Goal: Task Accomplishment & Management: Use online tool/utility

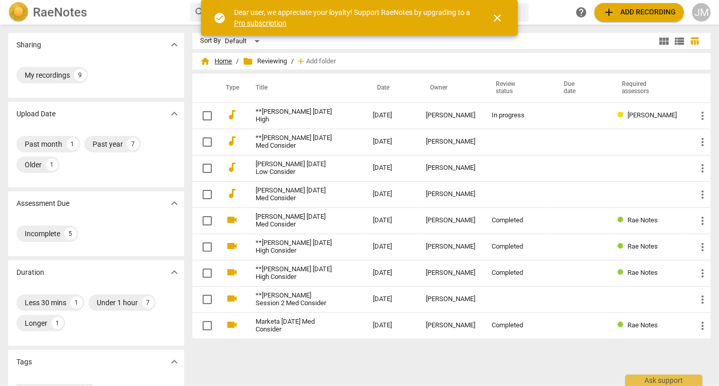
click at [217, 61] on span "home Home" at bounding box center [217, 61] width 32 height 10
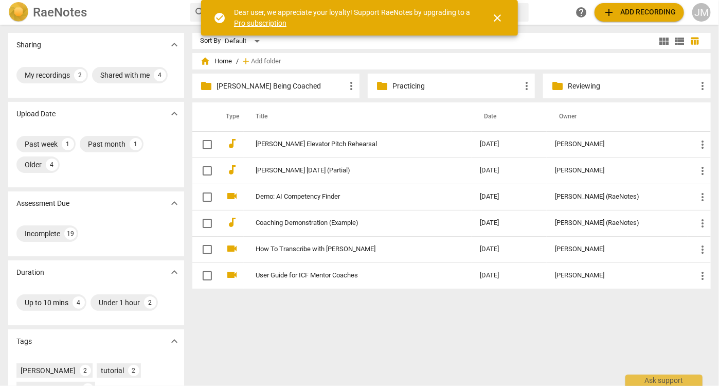
click at [656, 12] on span "add Add recording" at bounding box center [639, 12] width 73 height 12
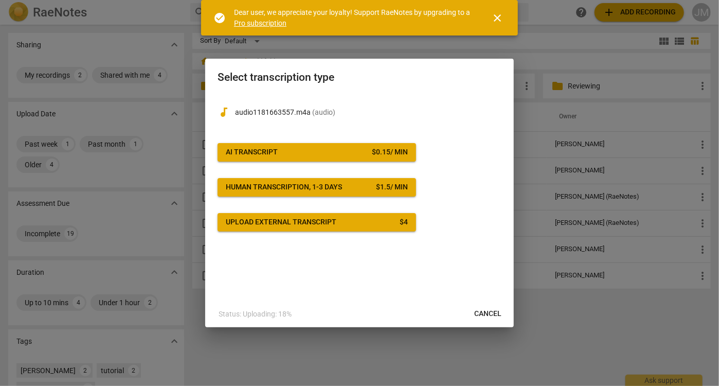
click at [330, 150] on span "AI Transcript $ 0.15 / min" at bounding box center [317, 152] width 182 height 10
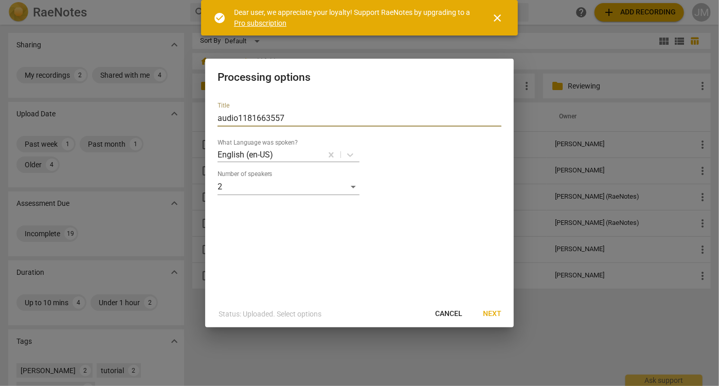
drag, startPoint x: 312, startPoint y: 125, endPoint x: 276, endPoint y: 101, distance: 42.8
click at [276, 101] on div "Title audio1181663557 What Language was spoken? English (en-US) Number of speak…" at bounding box center [360, 144] width 284 height 101
type input "[PERSON_NAME] Transcript 3"
click at [503, 315] on button "Next" at bounding box center [492, 314] width 35 height 19
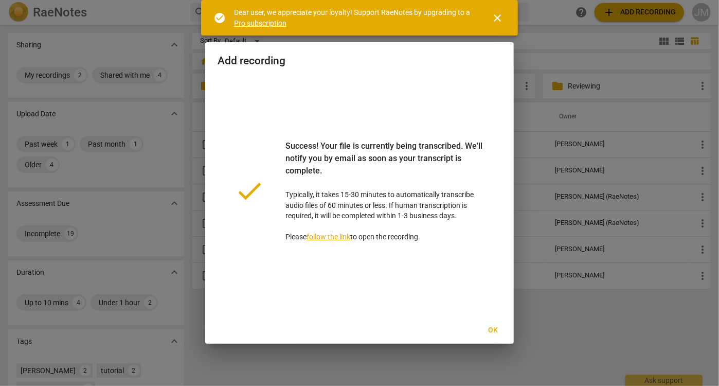
click at [491, 334] on span "Ok" at bounding box center [493, 330] width 16 height 10
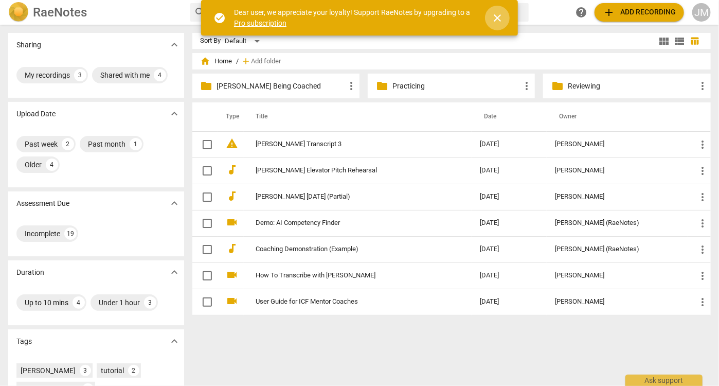
click at [504, 19] on span "close" at bounding box center [497, 18] width 12 height 12
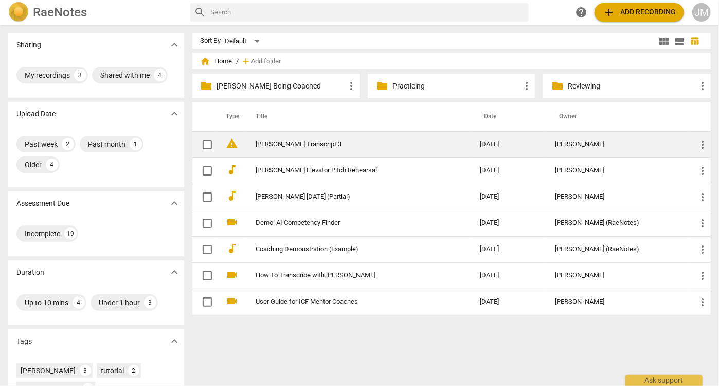
click at [264, 147] on link "[PERSON_NAME] Transcript 3" at bounding box center [349, 144] width 187 height 8
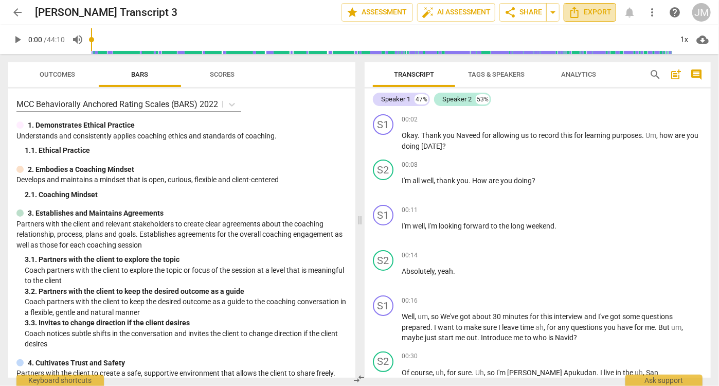
click at [605, 12] on span "Export" at bounding box center [590, 12] width 43 height 12
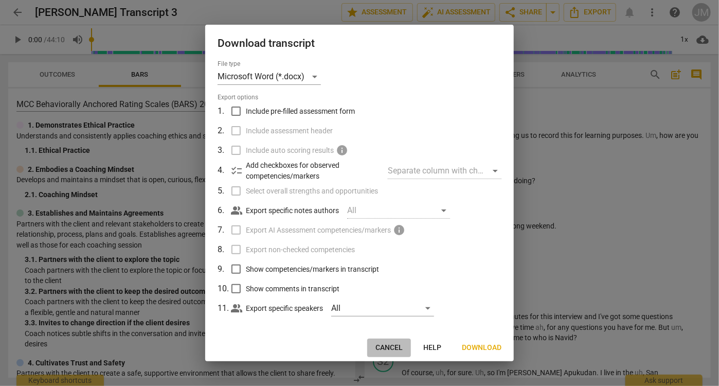
click at [386, 349] on span "Cancel" at bounding box center [389, 348] width 27 height 10
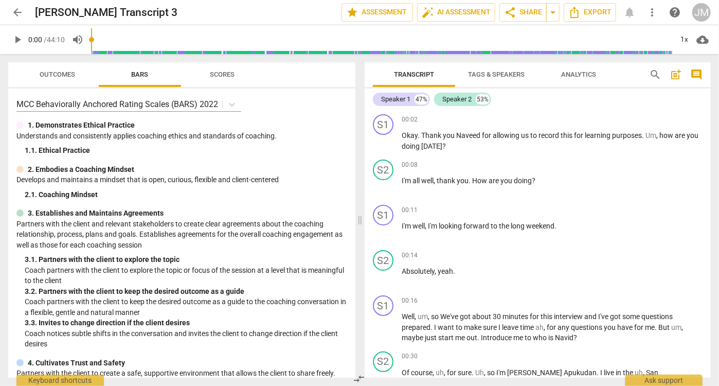
click at [502, 76] on span "Tags & Speakers" at bounding box center [496, 74] width 57 height 8
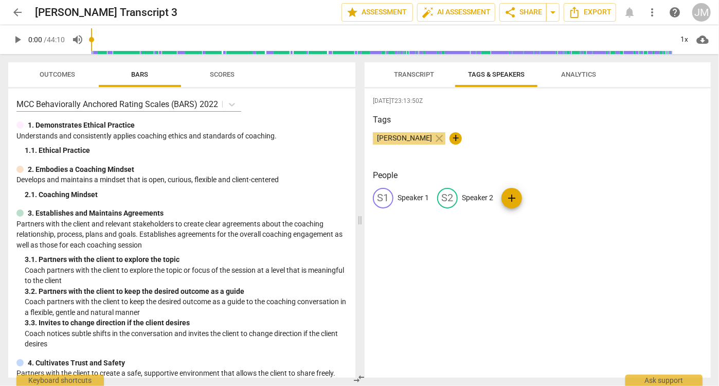
click at [412, 198] on p "Speaker 1" at bounding box center [413, 197] width 31 height 11
type input "[PERSON_NAME]"
click at [542, 194] on p "Speaker 2" at bounding box center [544, 197] width 31 height 11
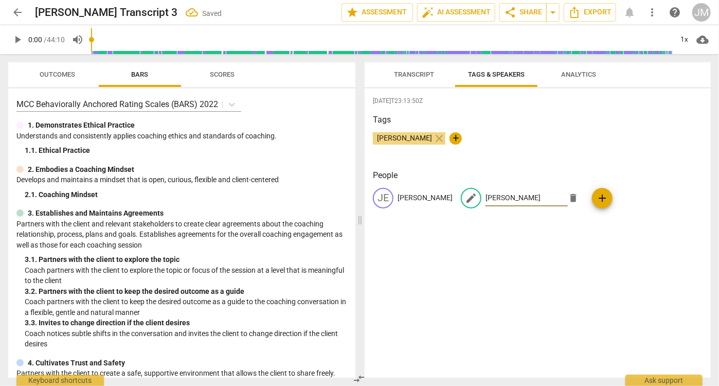
type input "[PERSON_NAME]"
click at [489, 291] on div "[DATE]T23:13:50Z Tags [PERSON_NAME] close + People JE [PERSON_NAME] edit [PERSO…" at bounding box center [538, 232] width 346 height 289
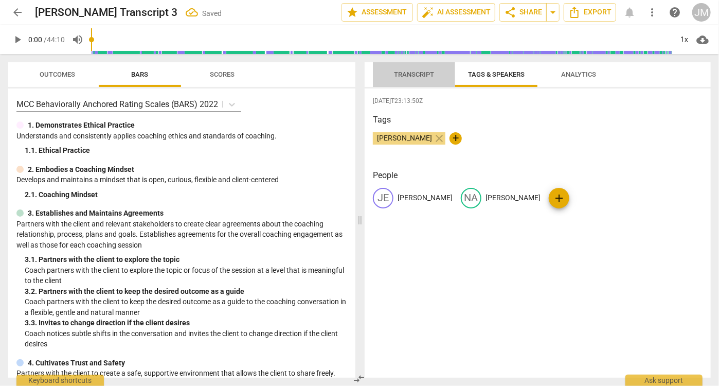
click at [390, 76] on span "Transcript" at bounding box center [414, 75] width 65 height 14
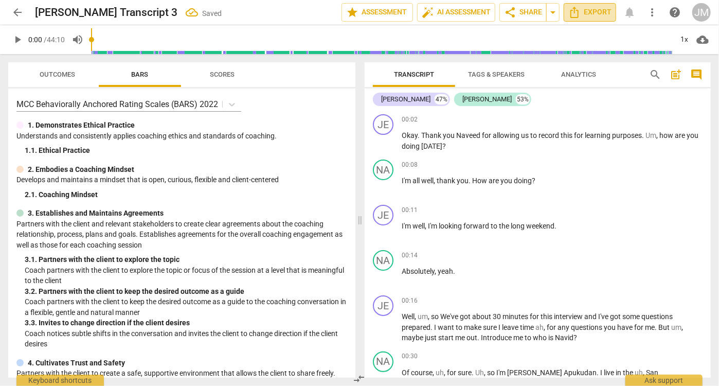
click at [601, 12] on span "Export" at bounding box center [590, 12] width 43 height 12
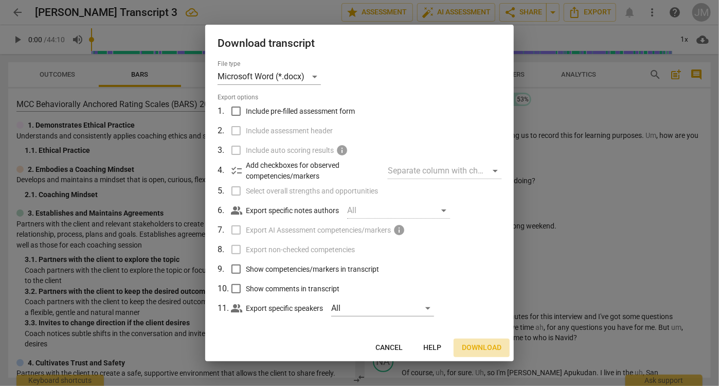
click at [483, 347] on span "Download" at bounding box center [482, 348] width 40 height 10
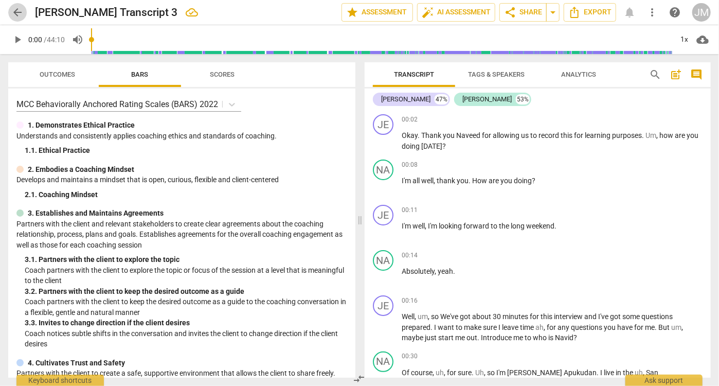
click at [18, 14] on span "arrow_back" at bounding box center [17, 12] width 12 height 12
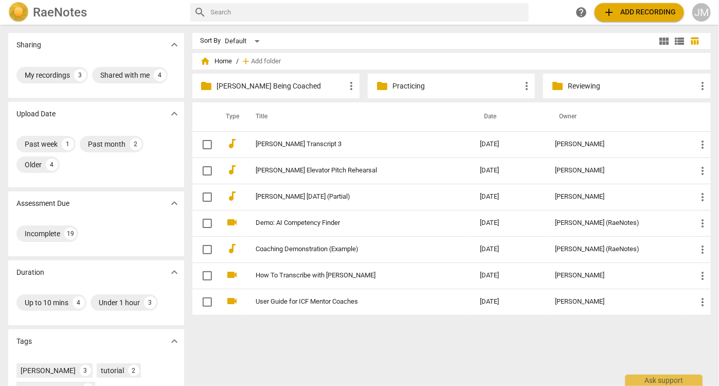
click at [575, 87] on p "Reviewing" at bounding box center [632, 86] width 128 height 11
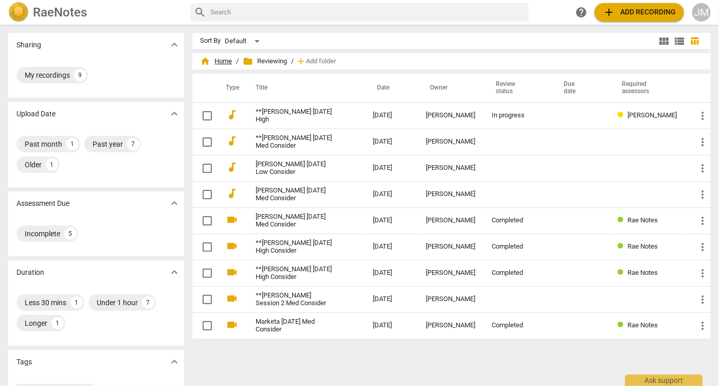
click at [213, 59] on span "home Home" at bounding box center [217, 61] width 32 height 10
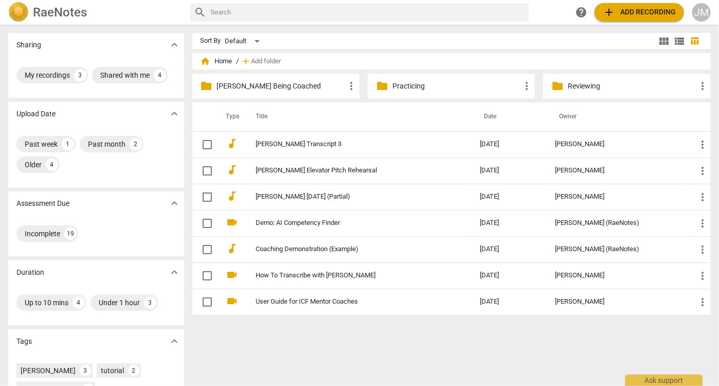
click at [429, 86] on p "Practicing" at bounding box center [457, 86] width 128 height 11
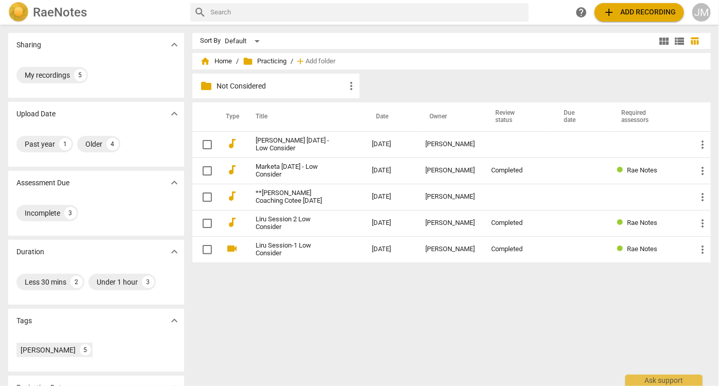
click at [639, 11] on span "add Add recording" at bounding box center [639, 12] width 73 height 12
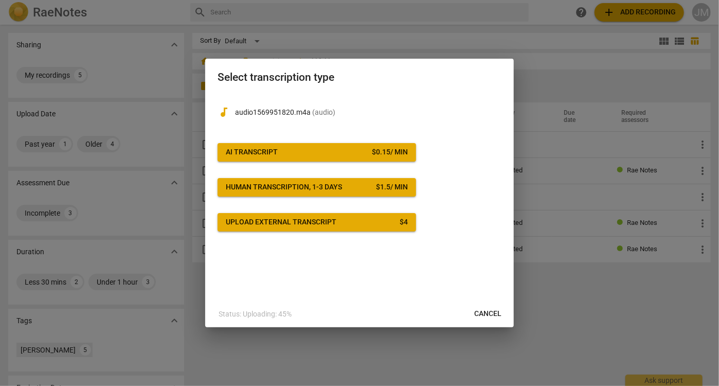
click at [330, 147] on span "AI Transcript $ 0.15 / min" at bounding box center [317, 152] width 182 height 10
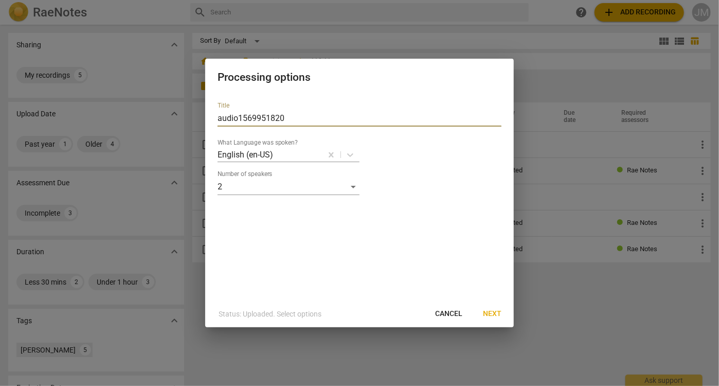
drag, startPoint x: 299, startPoint y: 114, endPoint x: 291, endPoint y: 103, distance: 13.9
click at [290, 103] on div "Title audio1569951820" at bounding box center [360, 114] width 284 height 25
type input "[PERSON_NAME] [DATE]"
click at [489, 314] on span "Next" at bounding box center [492, 314] width 19 height 10
